Goal: Check status: Check status

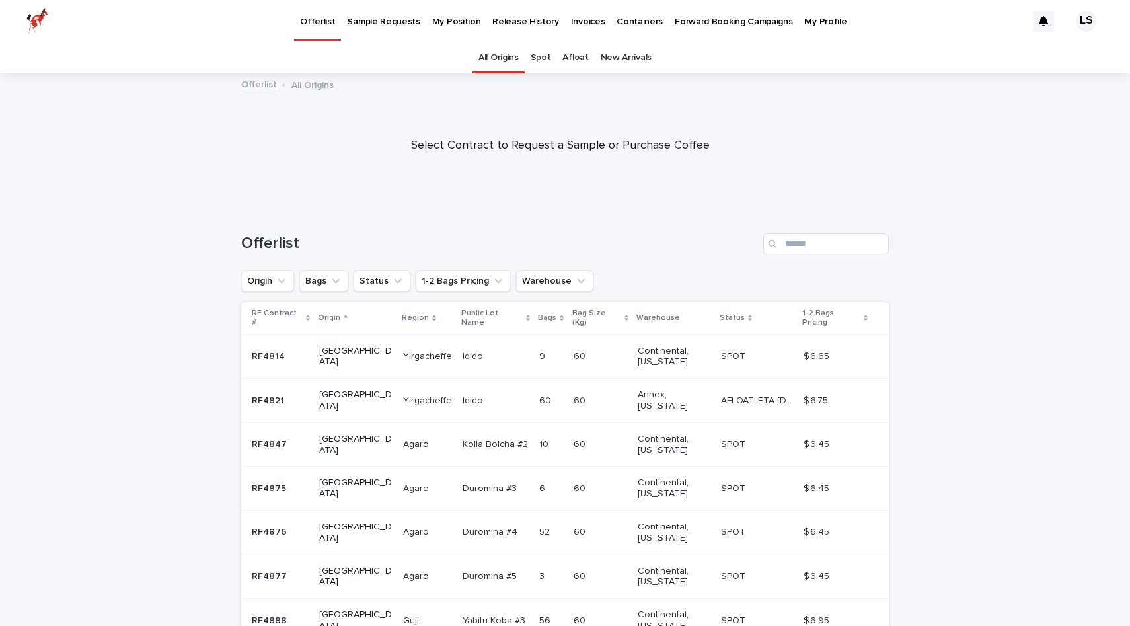
click at [735, 20] on p "Forward Booking Campaigns" at bounding box center [733, 14] width 118 height 28
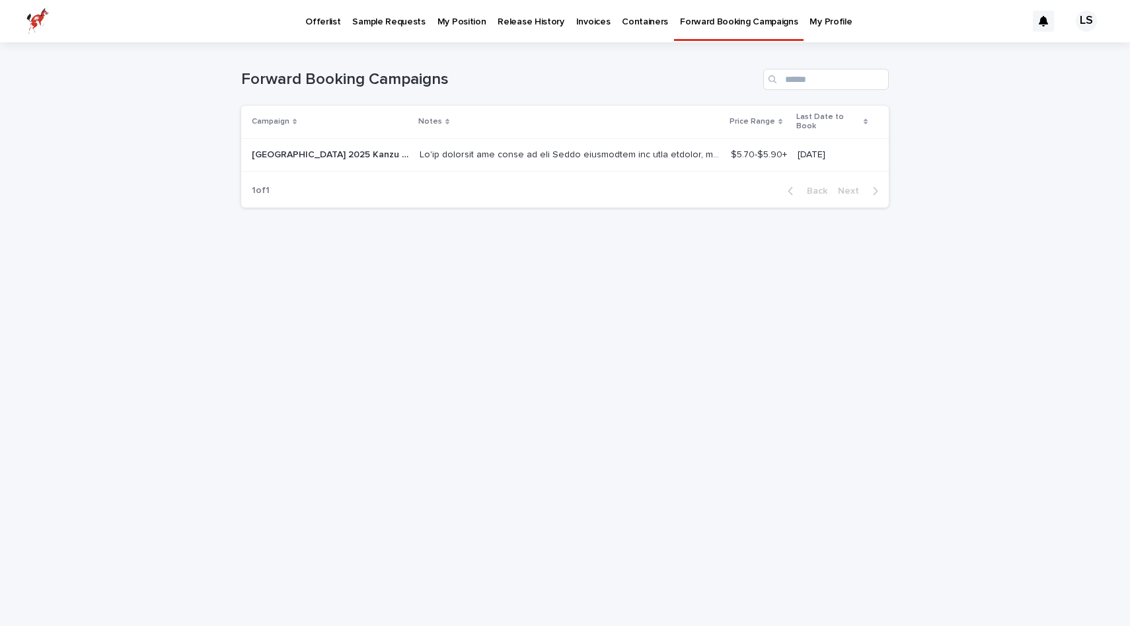
click at [519, 147] on p at bounding box center [570, 154] width 303 height 14
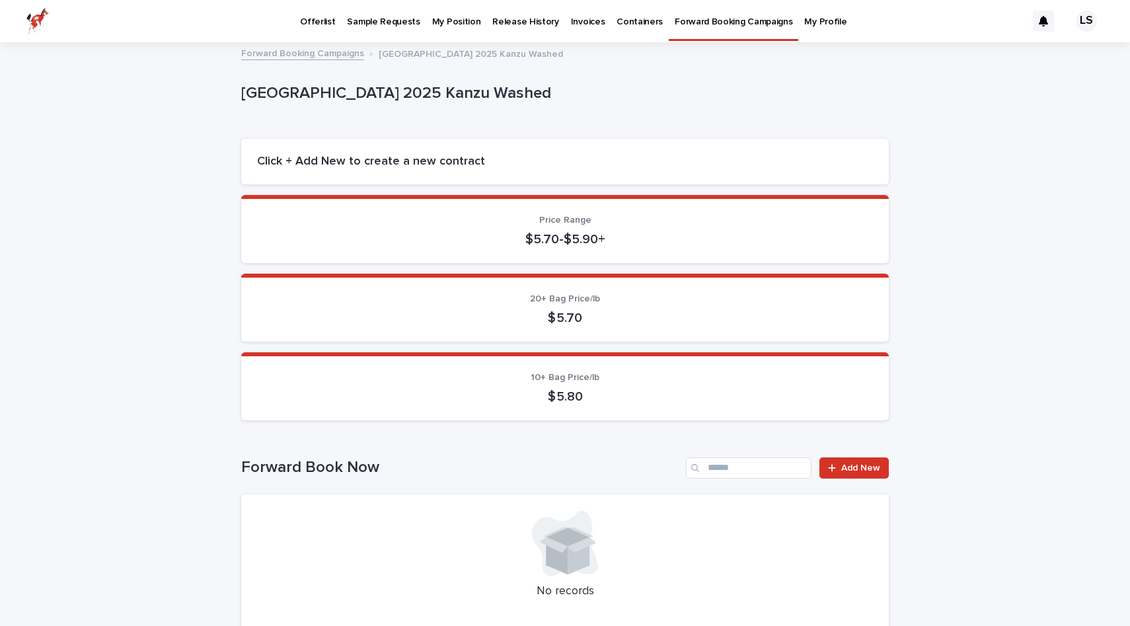
click at [458, 24] on p "My Position" at bounding box center [456, 14] width 49 height 28
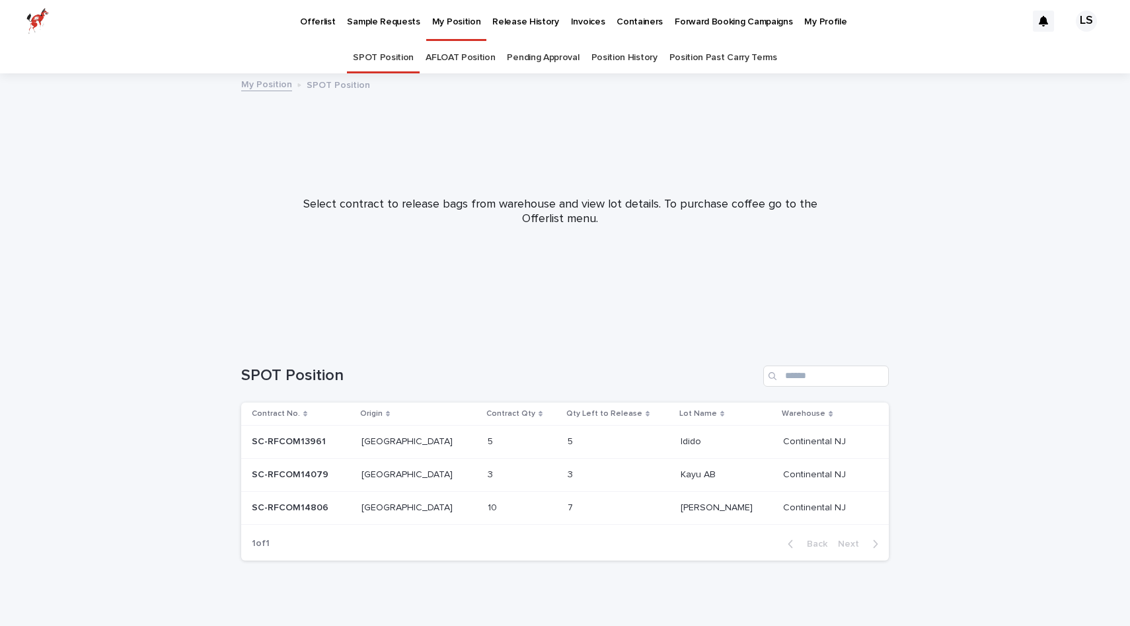
click at [426, 24] on div "My Position" at bounding box center [456, 14] width 61 height 28
click at [616, 23] on p "Containers" at bounding box center [639, 14] width 46 height 28
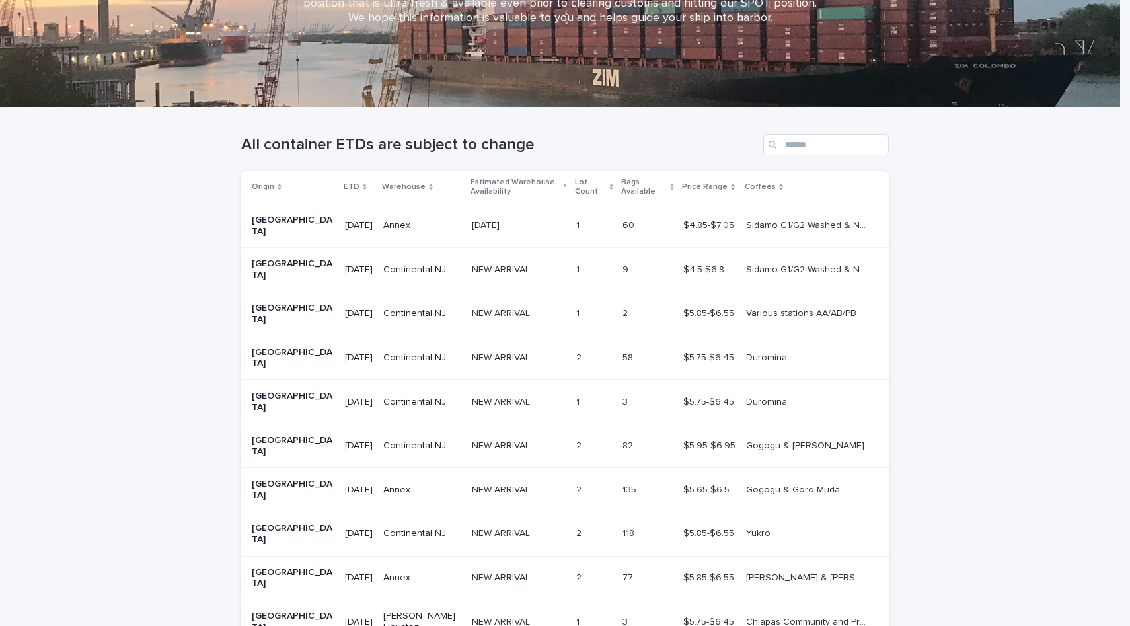
scroll to position [200, 0]
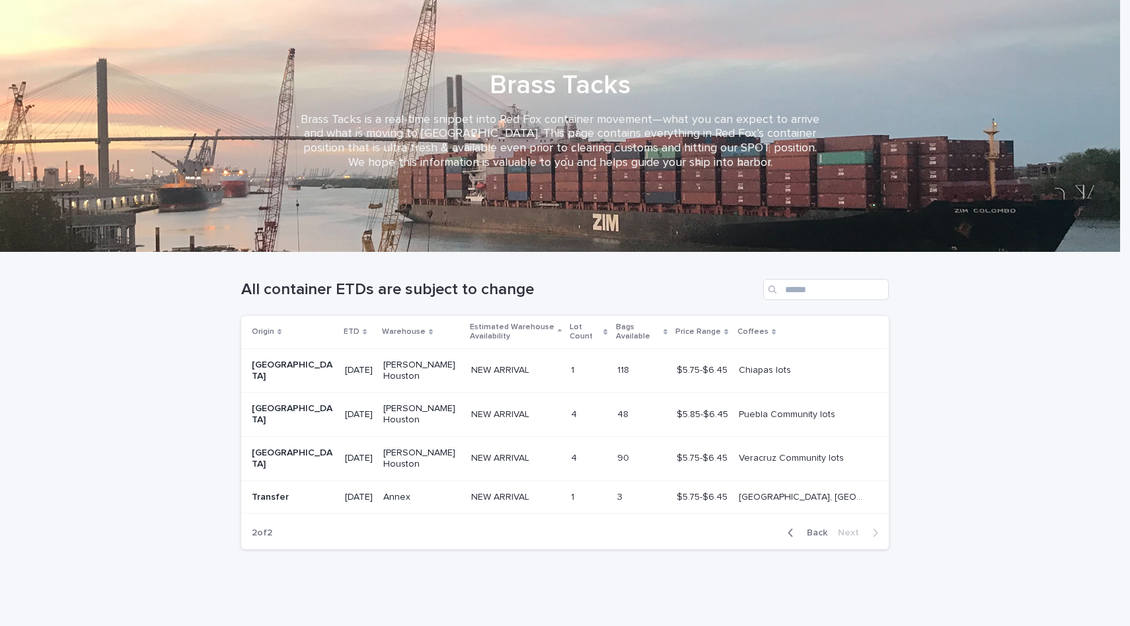
click at [817, 542] on div "Back Next" at bounding box center [833, 532] width 112 height 33
click at [817, 537] on button "Back" at bounding box center [804, 533] width 55 height 12
